Goal: Check status: Check status

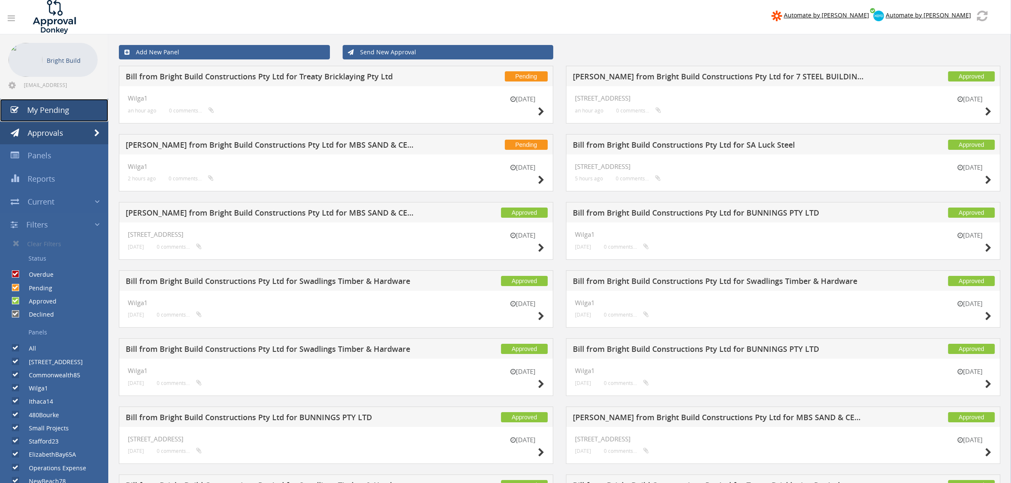
click at [51, 115] on link "My Pending" at bounding box center [54, 110] width 108 height 23
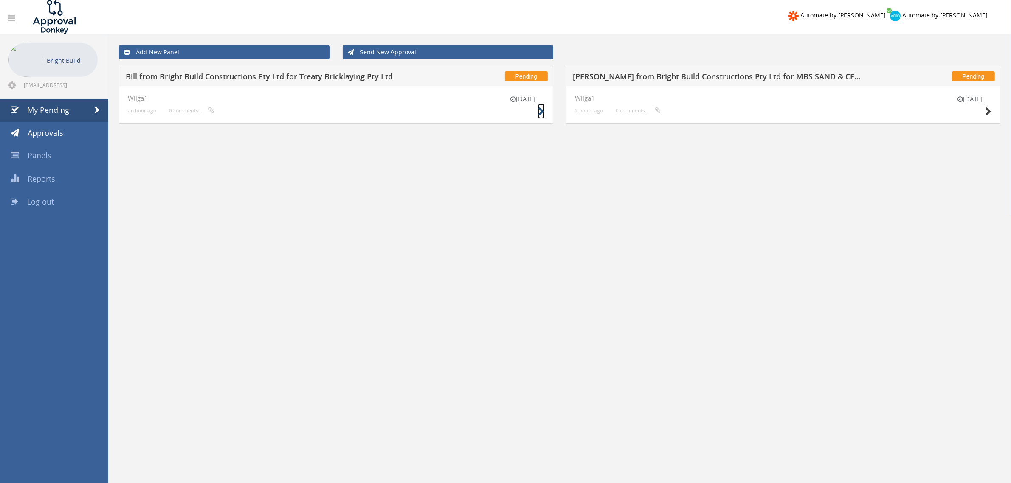
click at [540, 112] on icon at bounding box center [541, 111] width 6 height 9
click at [984, 112] on div "[DATE]" at bounding box center [970, 107] width 42 height 24
click at [988, 111] on icon at bounding box center [988, 111] width 6 height 9
